Goal: Find specific page/section: Find specific page/section

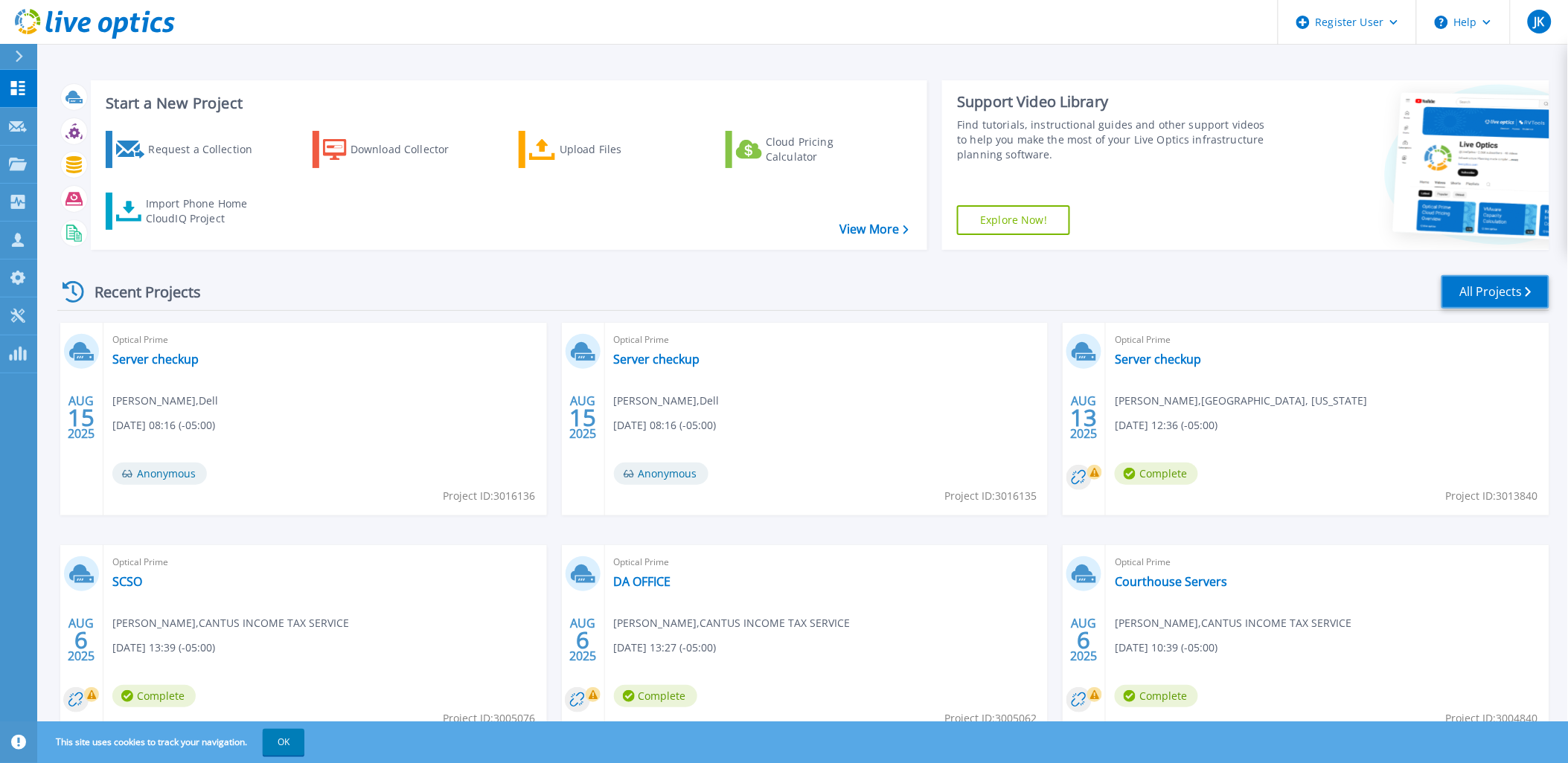
click at [1486, 283] on link "All Projects" at bounding box center [1496, 291] width 108 height 33
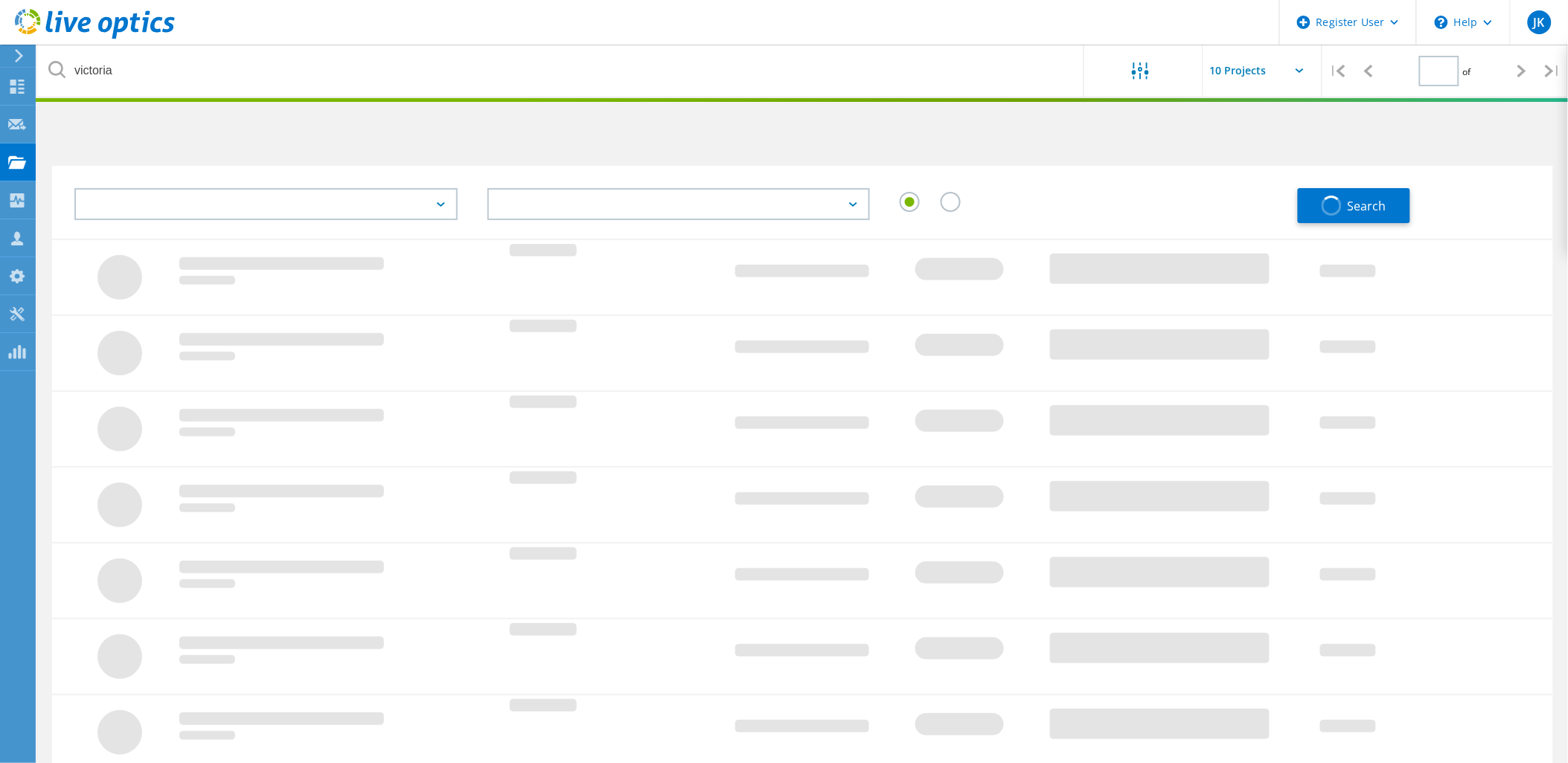
type input "1"
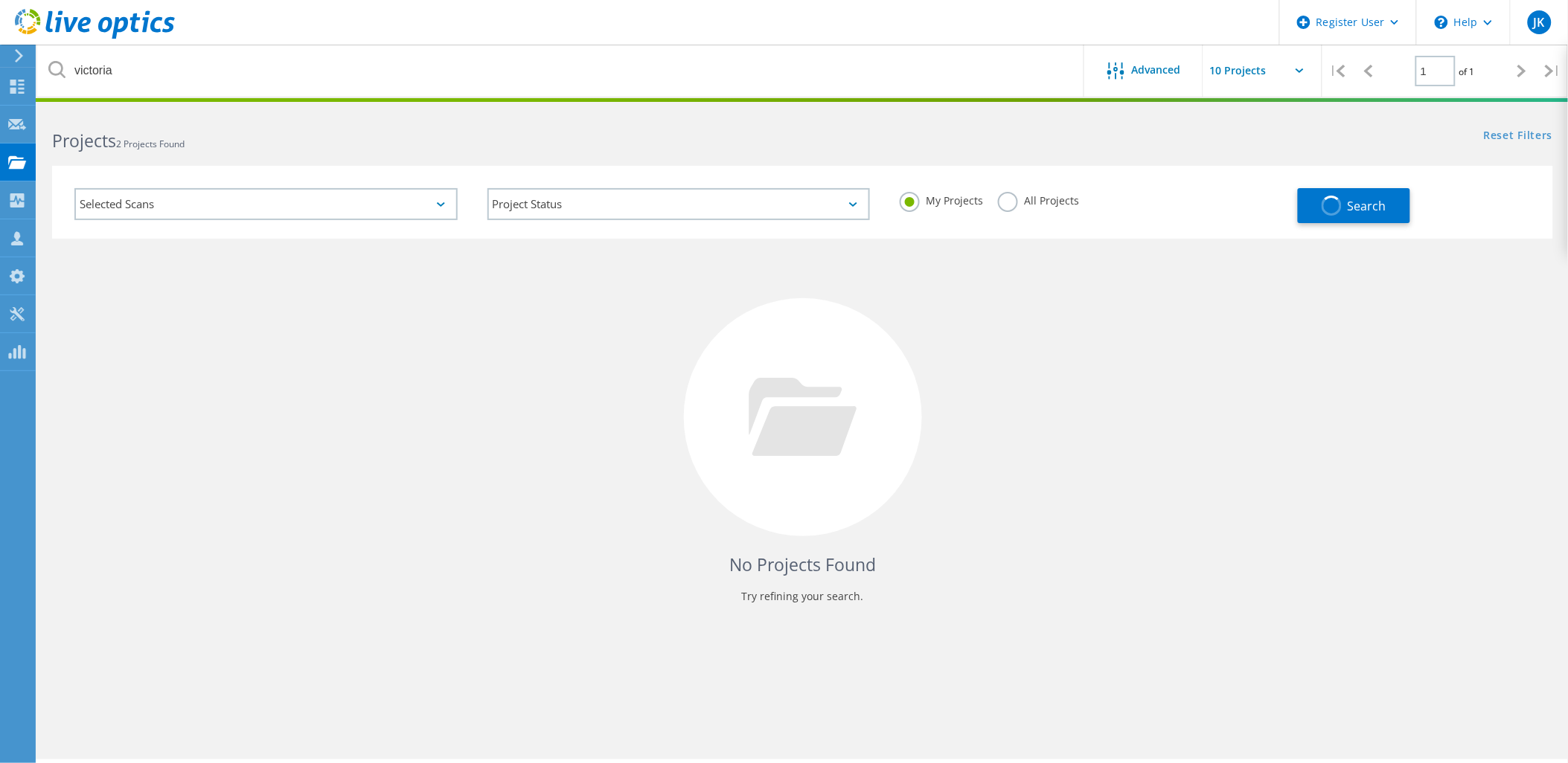
click at [1027, 202] on label "All Projects" at bounding box center [1038, 199] width 81 height 14
click at [0, 0] on input "All Projects" at bounding box center [0, 0] width 0 height 0
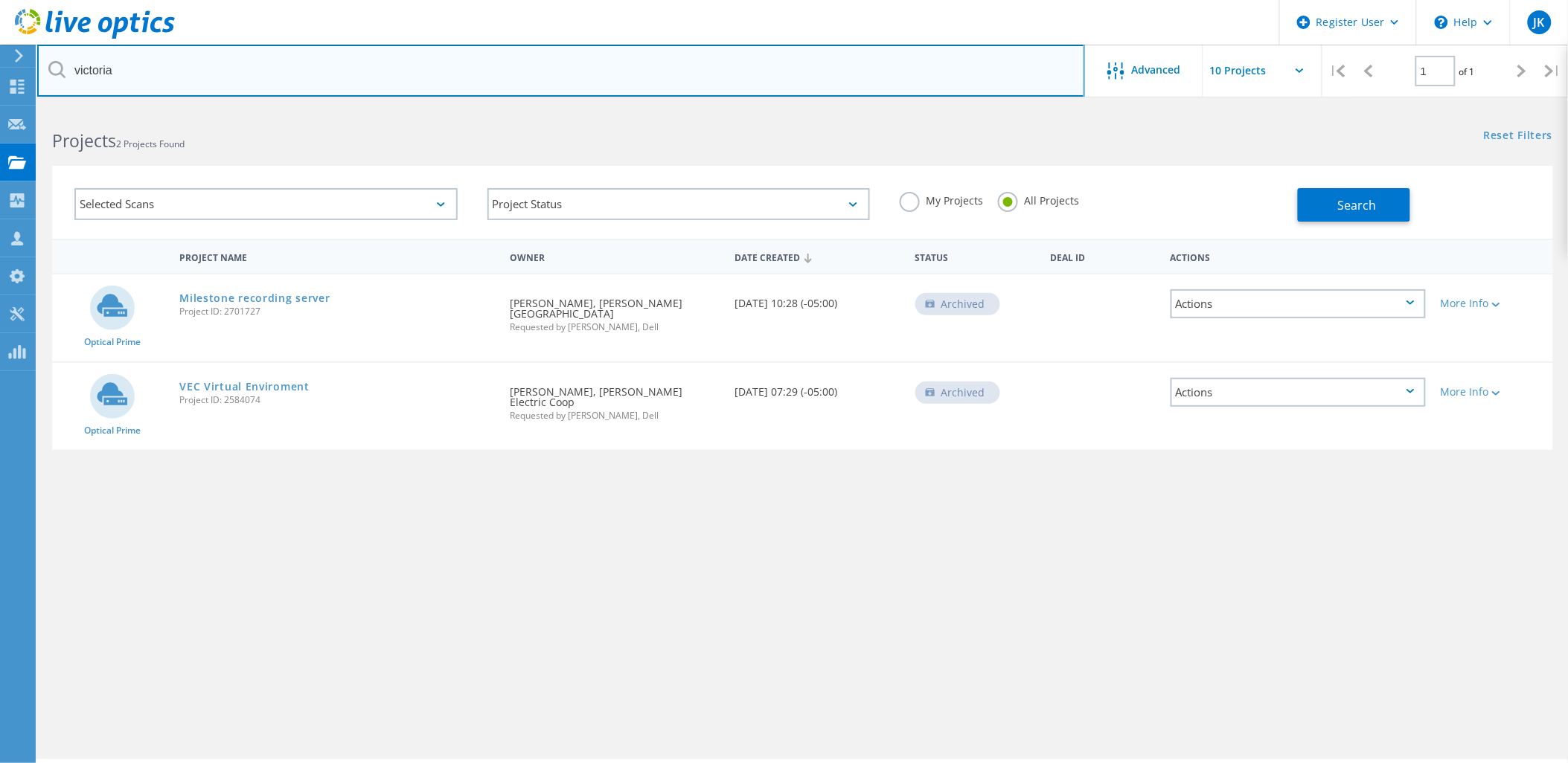
click at [847, 94] on input "victoria" at bounding box center [561, 71] width 1048 height 52
type input "judson"
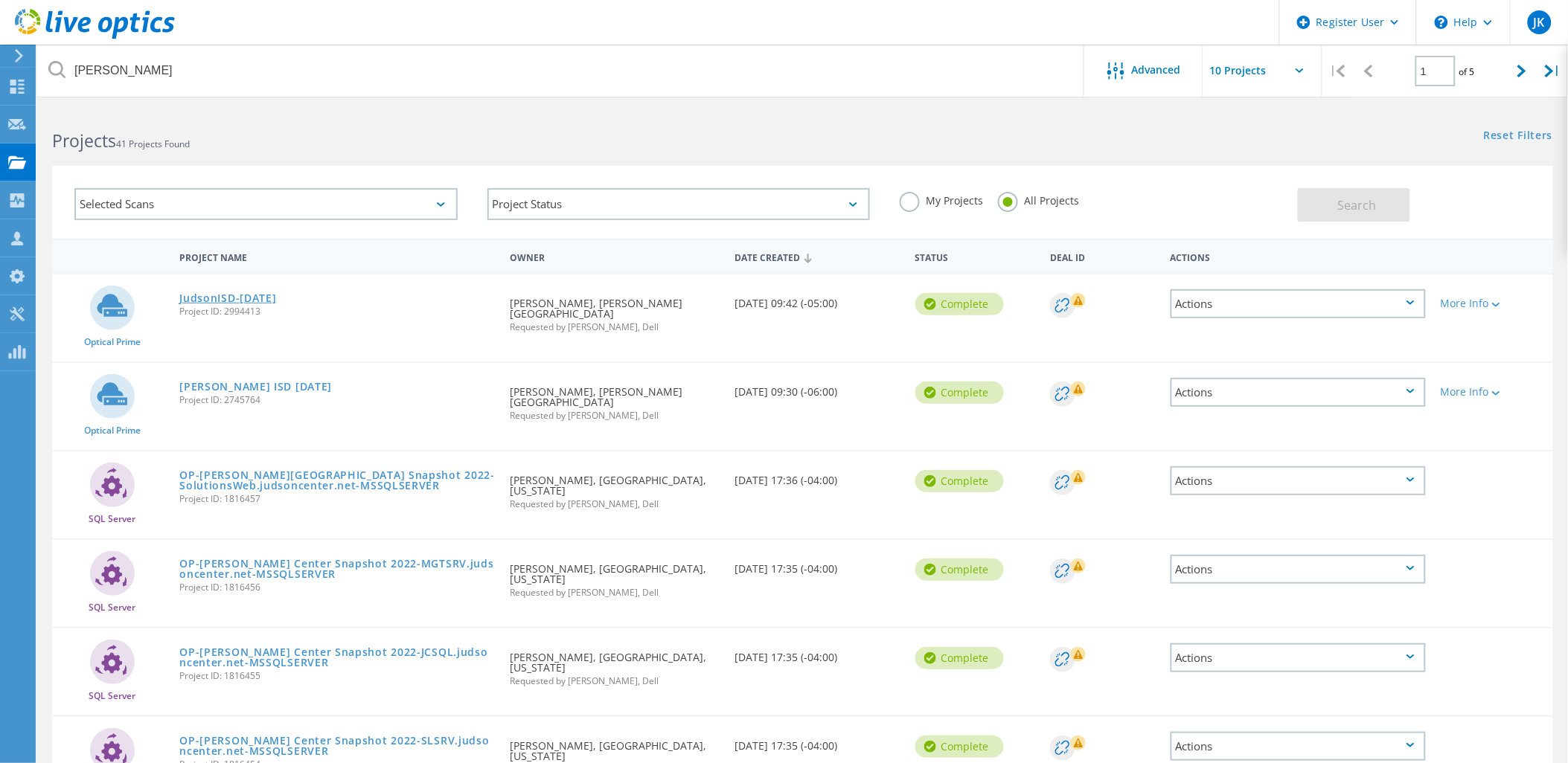
click at [227, 294] on link "JudsonISD-[DATE]" at bounding box center [228, 298] width 97 height 11
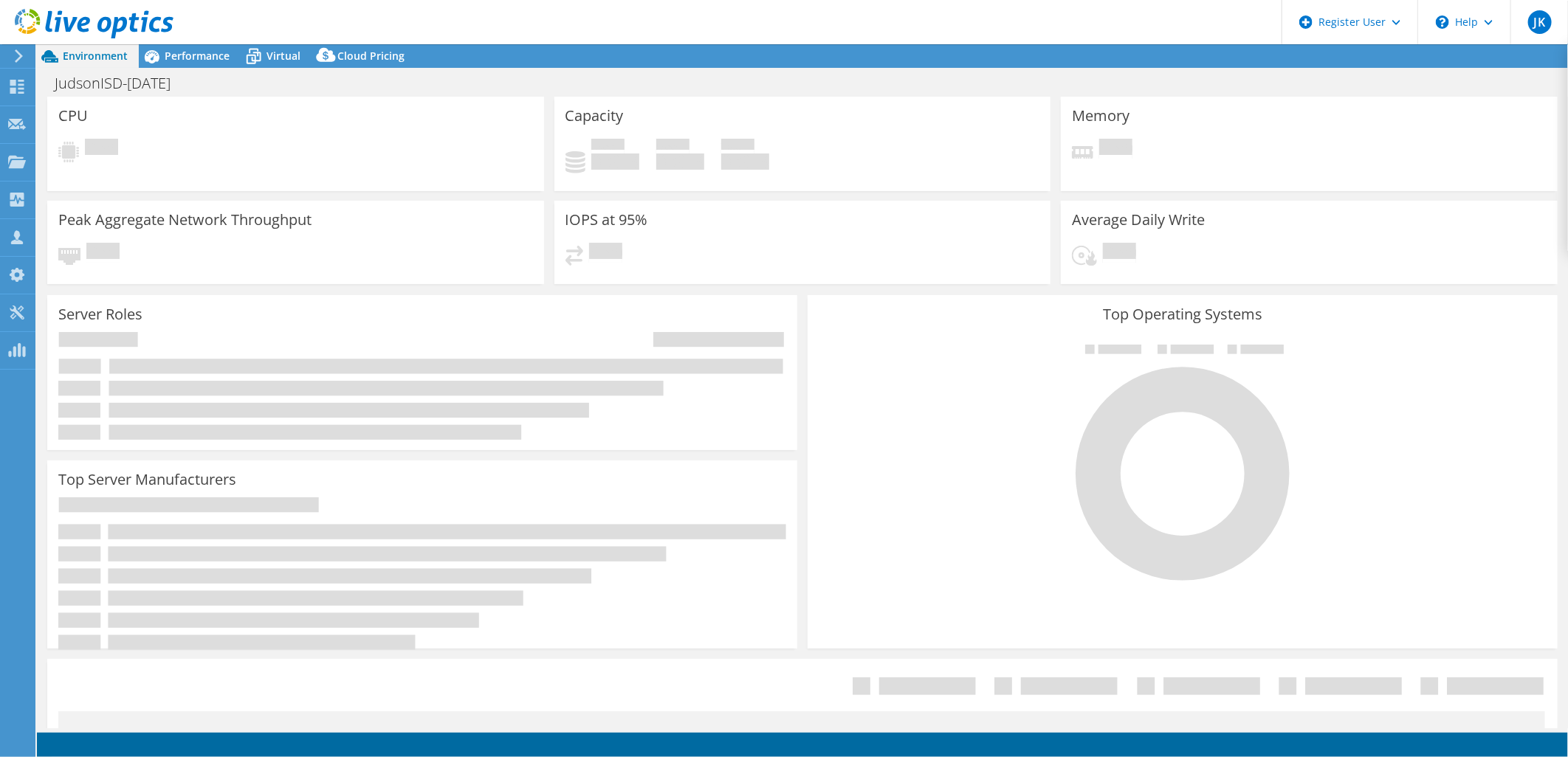
select select "USD"
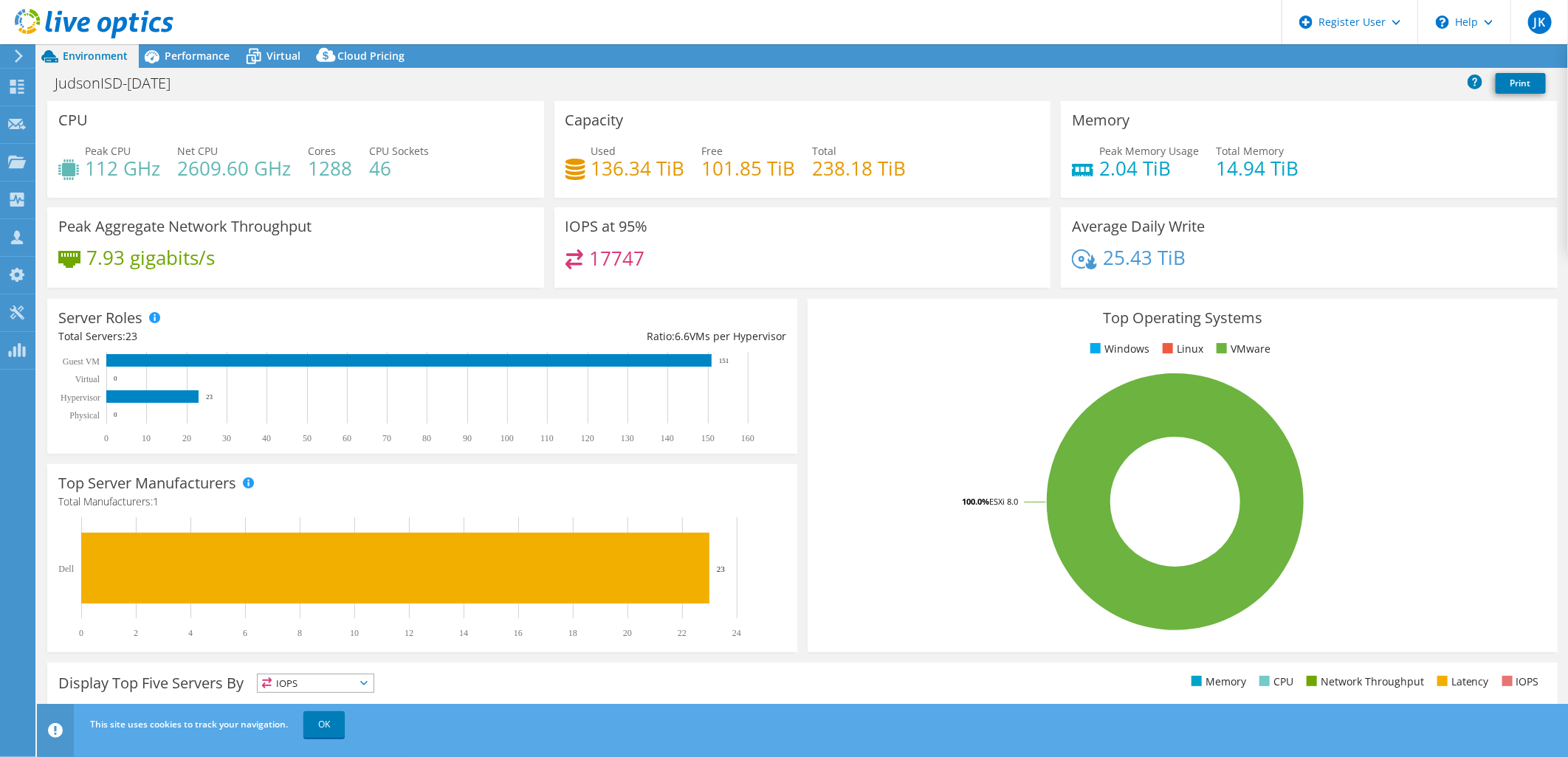
click at [795, 425] on div "Server Roles Physical Servers represent bare metal servers that were targets of…" at bounding box center [421, 376] width 760 height 165
